Goal: Find specific page/section: Find specific page/section

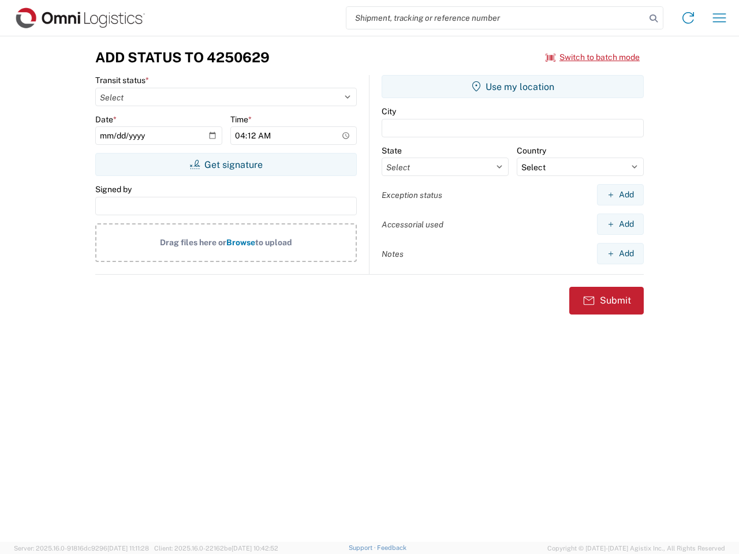
click at [496, 18] on input "search" at bounding box center [495, 18] width 299 height 22
click at [653, 18] on icon at bounding box center [653, 18] width 16 height 16
click at [688, 18] on icon at bounding box center [688, 18] width 18 height 18
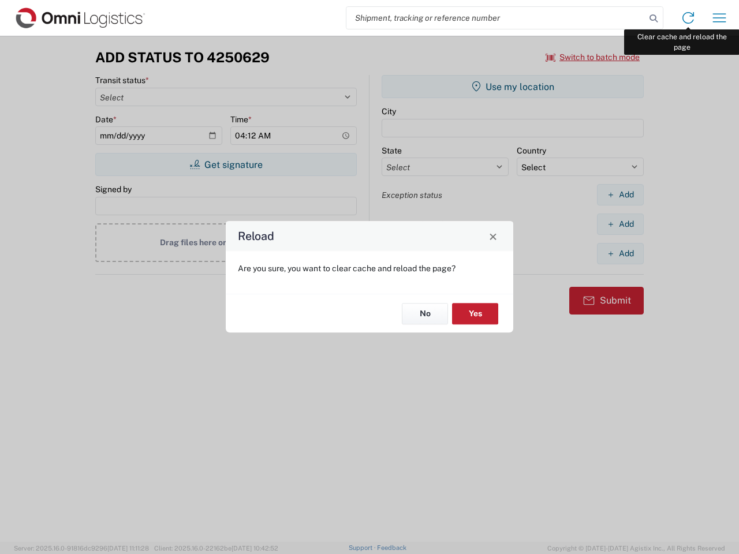
click at [719, 18] on div "Reload Are you sure, you want to clear cache and reload the page? No Yes" at bounding box center [369, 277] width 739 height 554
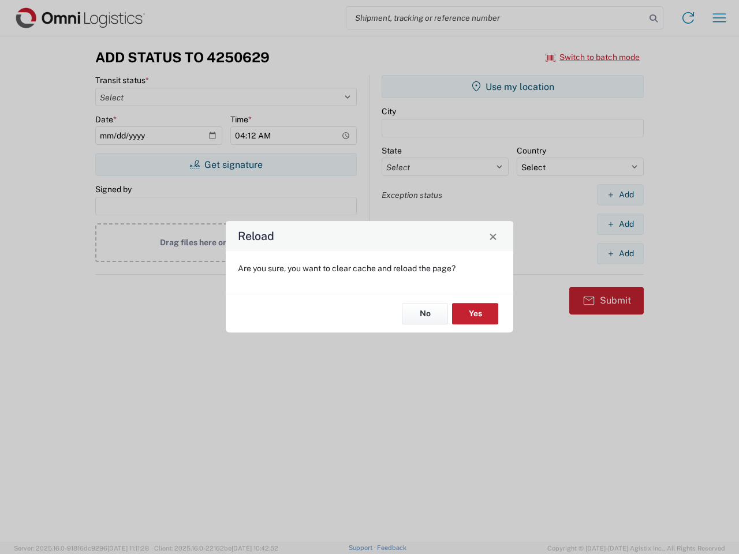
click at [593, 57] on div "Reload Are you sure, you want to clear cache and reload the page? No Yes" at bounding box center [369, 277] width 739 height 554
click at [226, 164] on div "Reload Are you sure, you want to clear cache and reload the page? No Yes" at bounding box center [369, 277] width 739 height 554
click at [512, 87] on div "Reload Are you sure, you want to clear cache and reload the page? No Yes" at bounding box center [369, 277] width 739 height 554
click at [620, 194] on div "Reload Are you sure, you want to clear cache and reload the page? No Yes" at bounding box center [369, 277] width 739 height 554
click at [620, 224] on div "Reload Are you sure, you want to clear cache and reload the page? No Yes" at bounding box center [369, 277] width 739 height 554
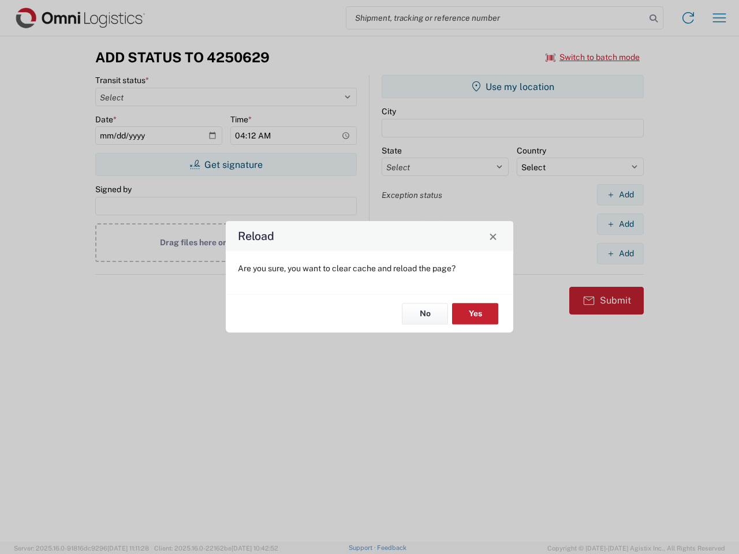
click at [620, 253] on div "Reload Are you sure, you want to clear cache and reload the page? No Yes" at bounding box center [369, 277] width 739 height 554
